Goal: Find specific page/section: Find specific page/section

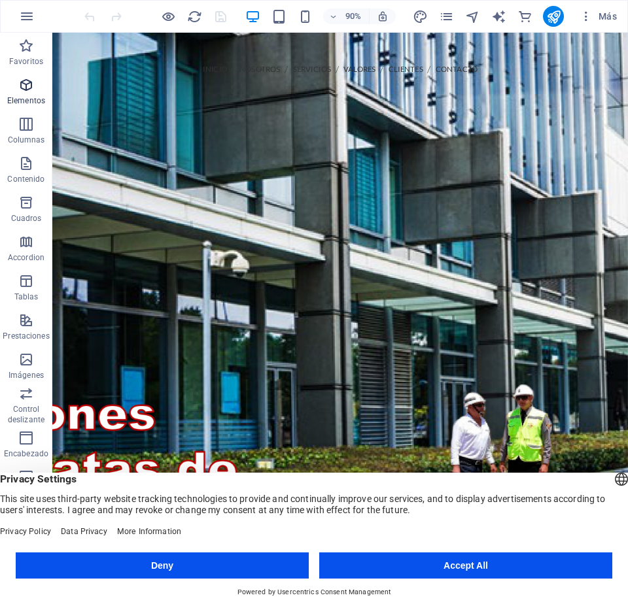
click at [22, 88] on icon "button" at bounding box center [26, 85] width 16 height 16
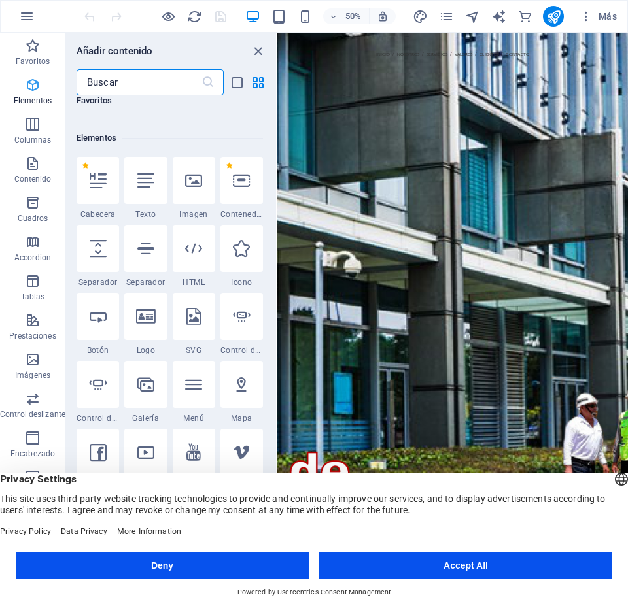
scroll to position [247, 0]
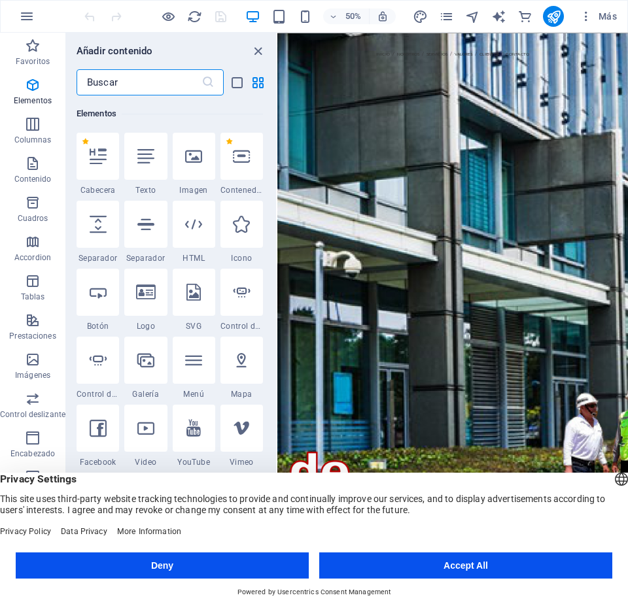
click at [136, 86] on input "text" at bounding box center [139, 82] width 125 height 26
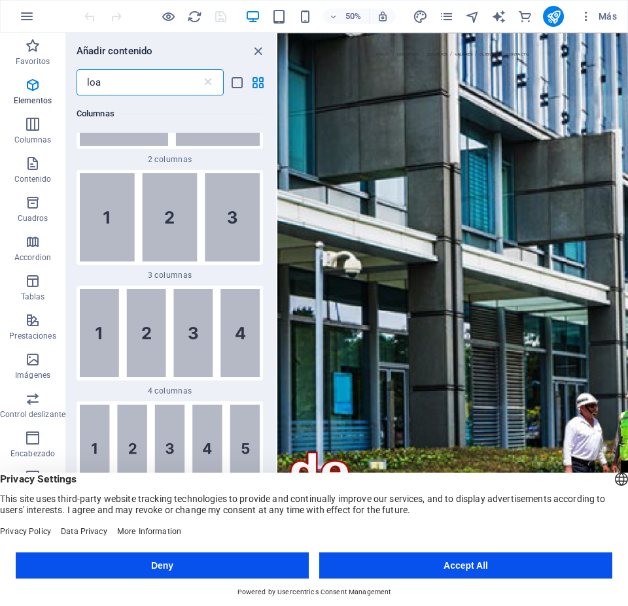
scroll to position [0, 0]
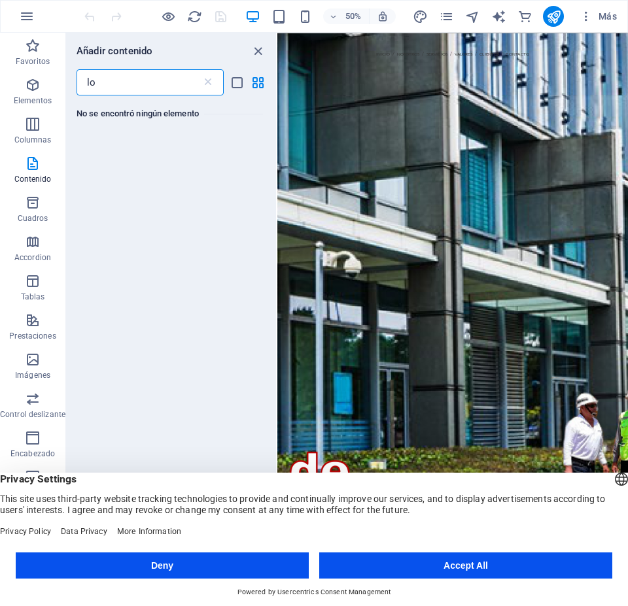
type input "l"
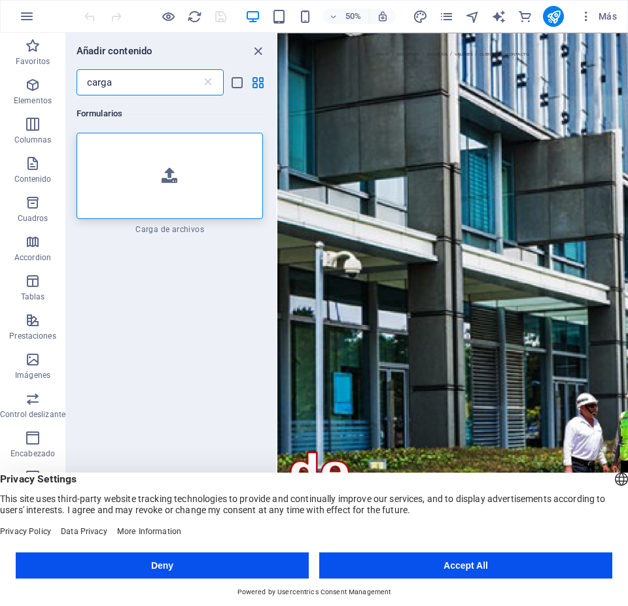
type input "carga"
drag, startPoint x: 214, startPoint y: 69, endPoint x: 211, endPoint y: 77, distance: 9.1
click at [213, 73] on div "Añadir contenido carga ​ Formularios 1 Star Carga de archivos" at bounding box center [171, 309] width 210 height 553
click at [209, 80] on icon at bounding box center [207, 82] width 13 height 13
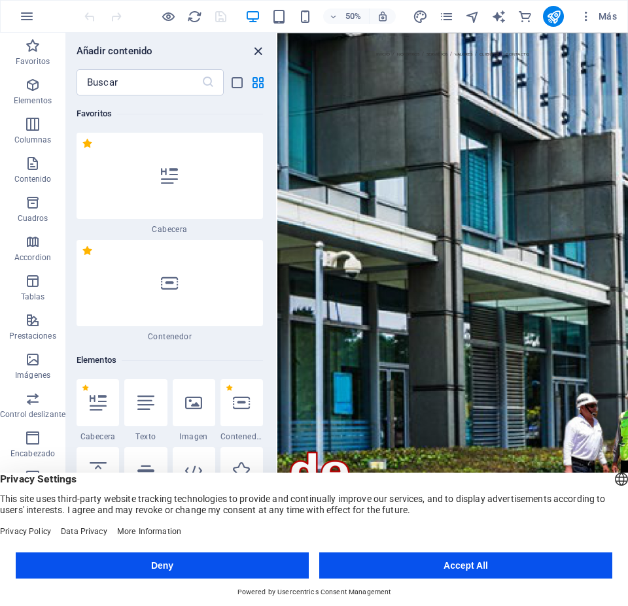
drag, startPoint x: 258, startPoint y: 50, endPoint x: 60, endPoint y: 143, distance: 218.3
click at [258, 50] on icon "close panel" at bounding box center [257, 51] width 15 height 15
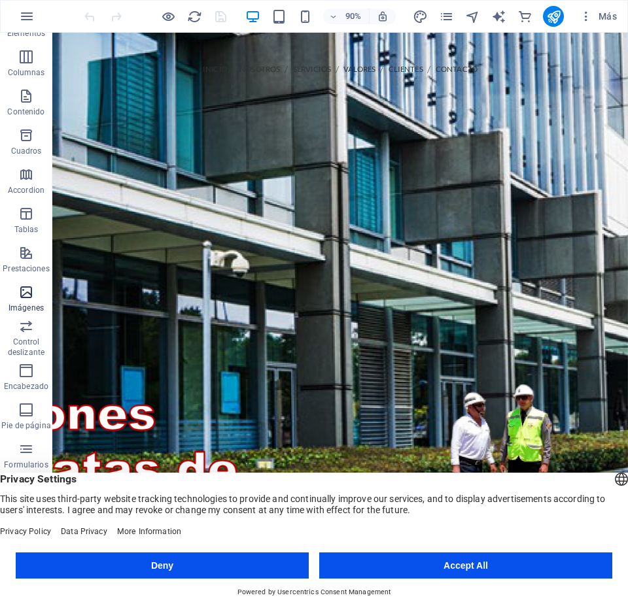
scroll to position [75, 0]
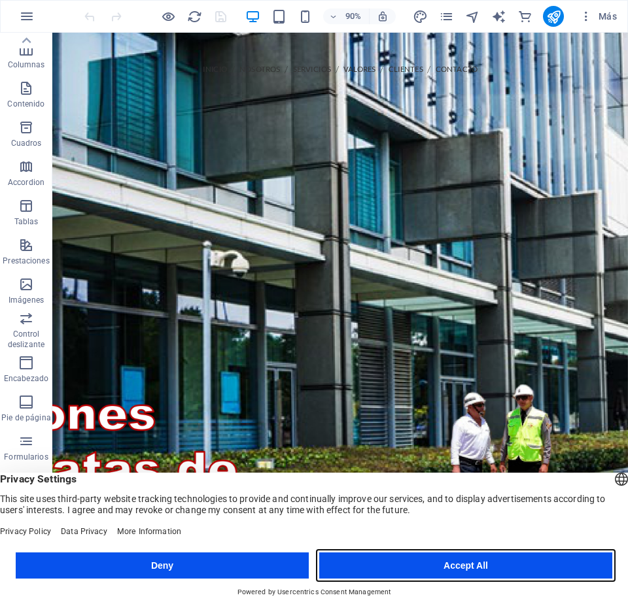
click at [344, 566] on button "Accept All" at bounding box center [465, 566] width 293 height 26
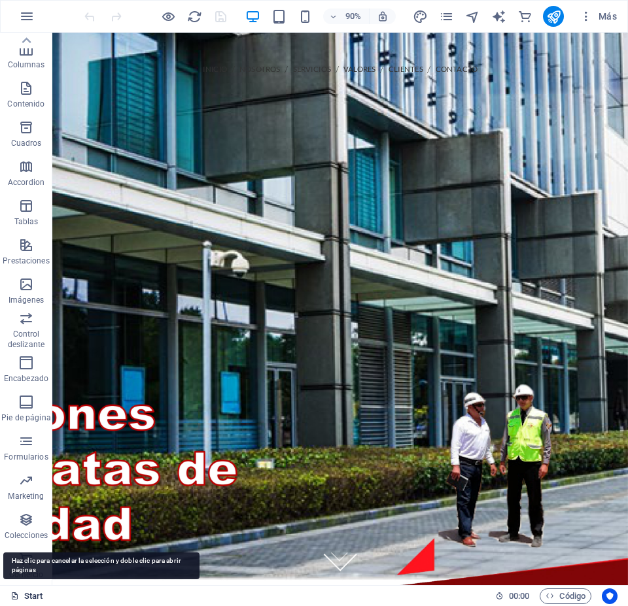
click at [35, 598] on link "Start" at bounding box center [26, 597] width 33 height 16
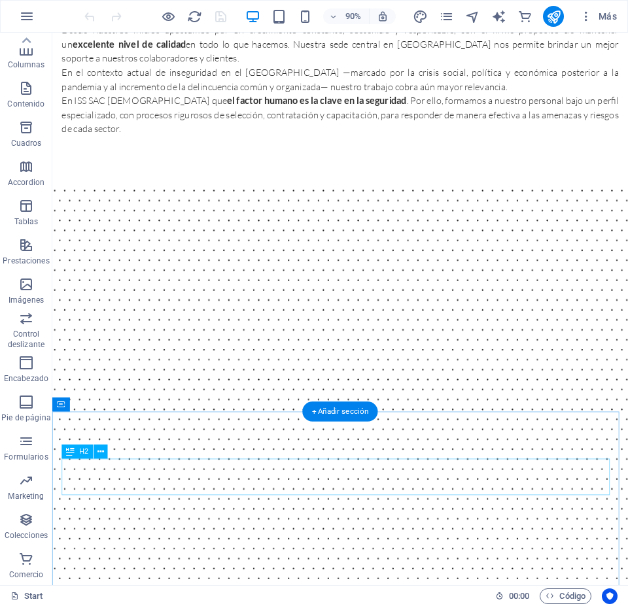
scroll to position [1046, 0]
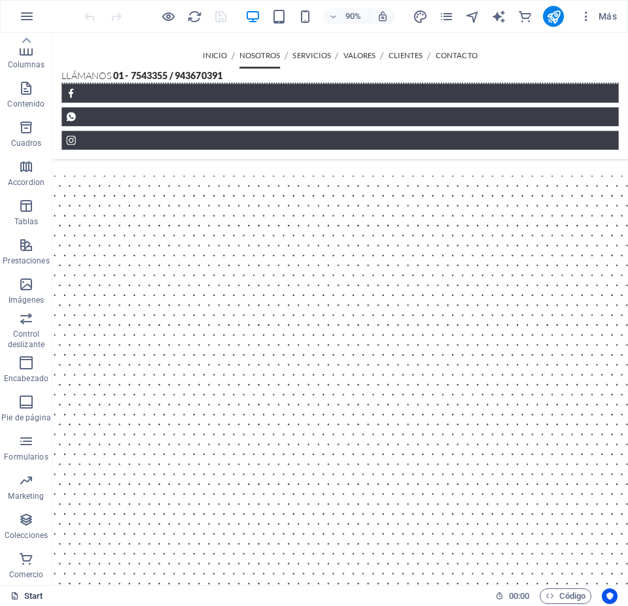
click at [35, 594] on link "Start" at bounding box center [26, 597] width 33 height 16
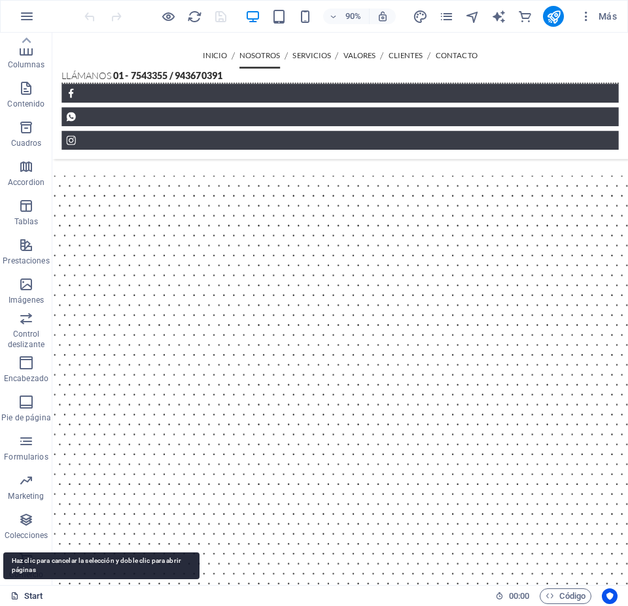
click at [34, 594] on link "Start" at bounding box center [26, 597] width 33 height 16
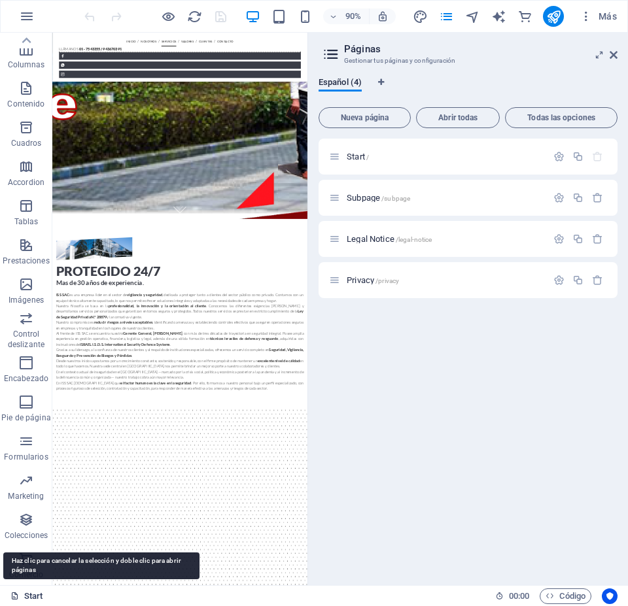
scroll to position [2011, 0]
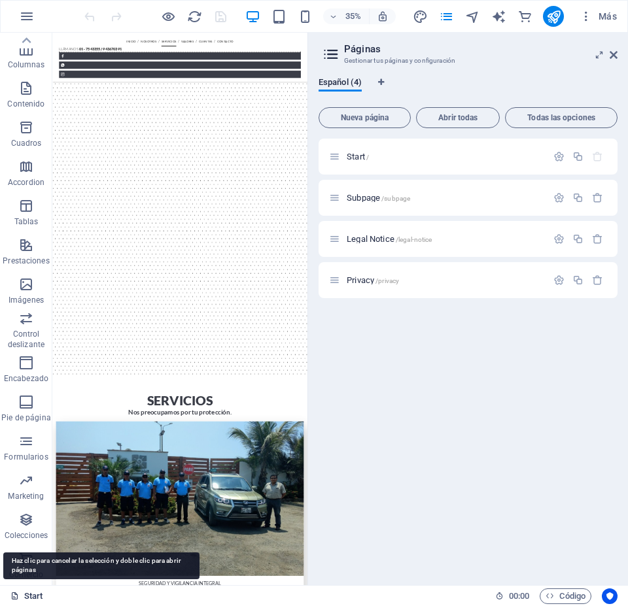
click at [12, 596] on icon at bounding box center [14, 596] width 9 height 9
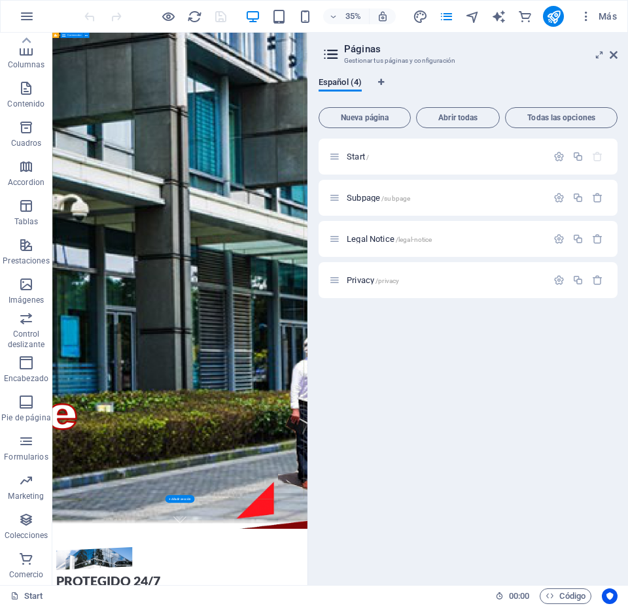
scroll to position [0, 0]
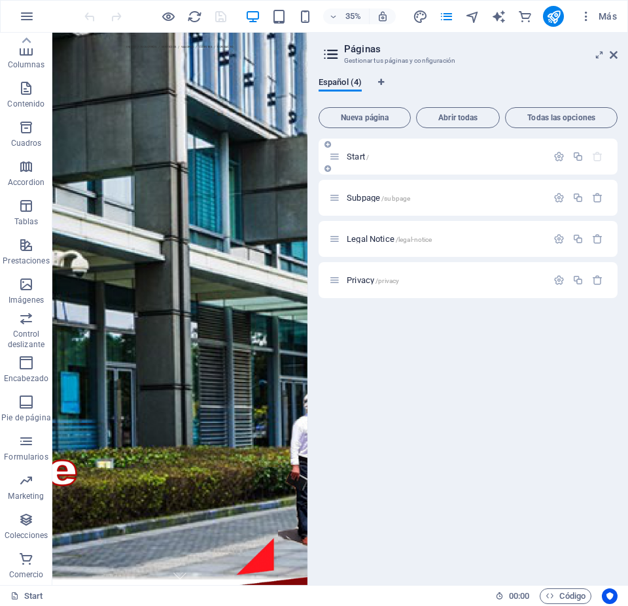
click at [397, 154] on p "Start /" at bounding box center [445, 156] width 196 height 9
click at [383, 194] on span "Subpage /subpage" at bounding box center [378, 198] width 63 height 10
